Goal: Find specific page/section: Find specific page/section

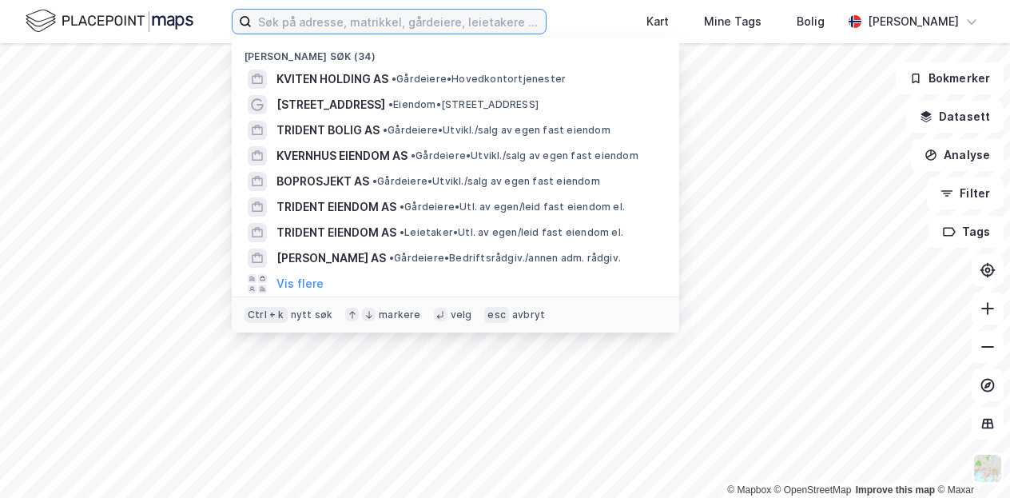
click at [345, 22] on input at bounding box center [399, 22] width 294 height 24
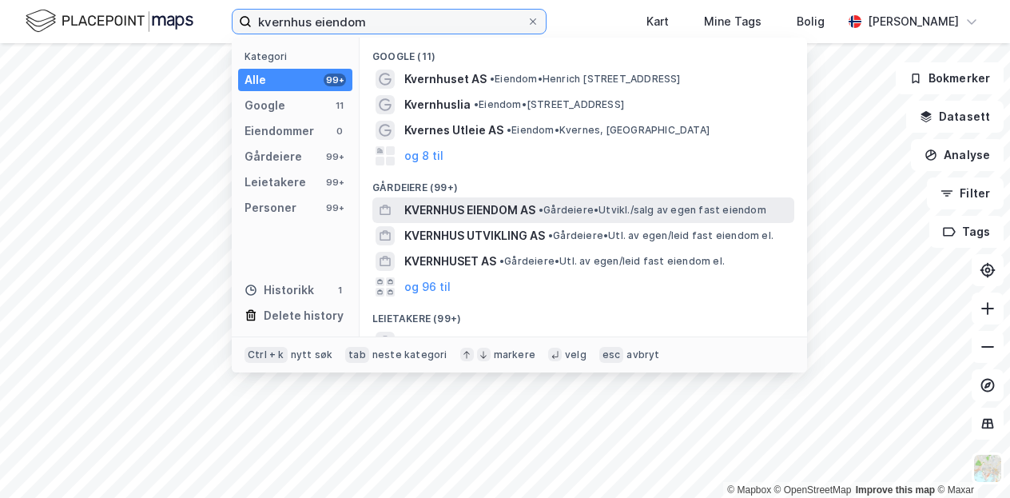
type input "kvernhus eiendom"
click at [478, 205] on span "KVERNHUS EIENDOM AS" at bounding box center [469, 210] width 131 height 19
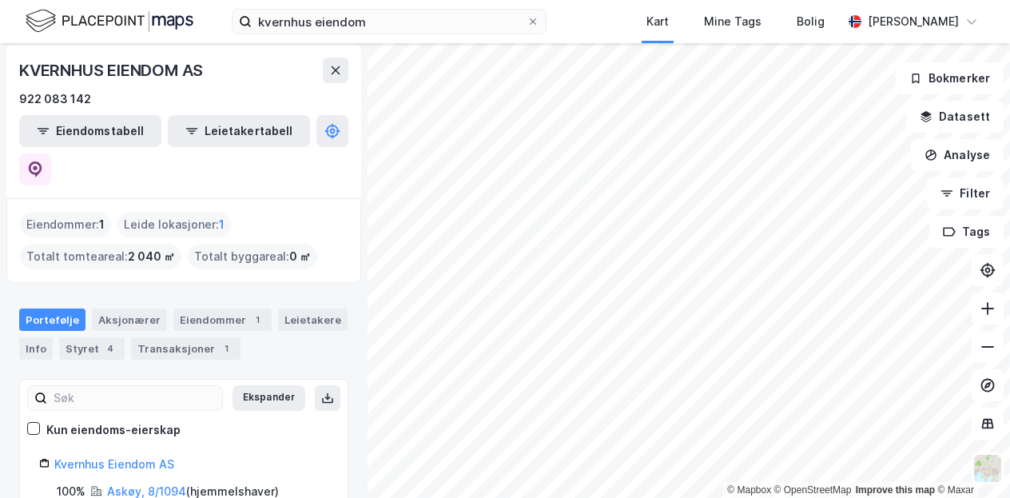
scroll to position [7, 0]
